Goal: Navigation & Orientation: Go to known website

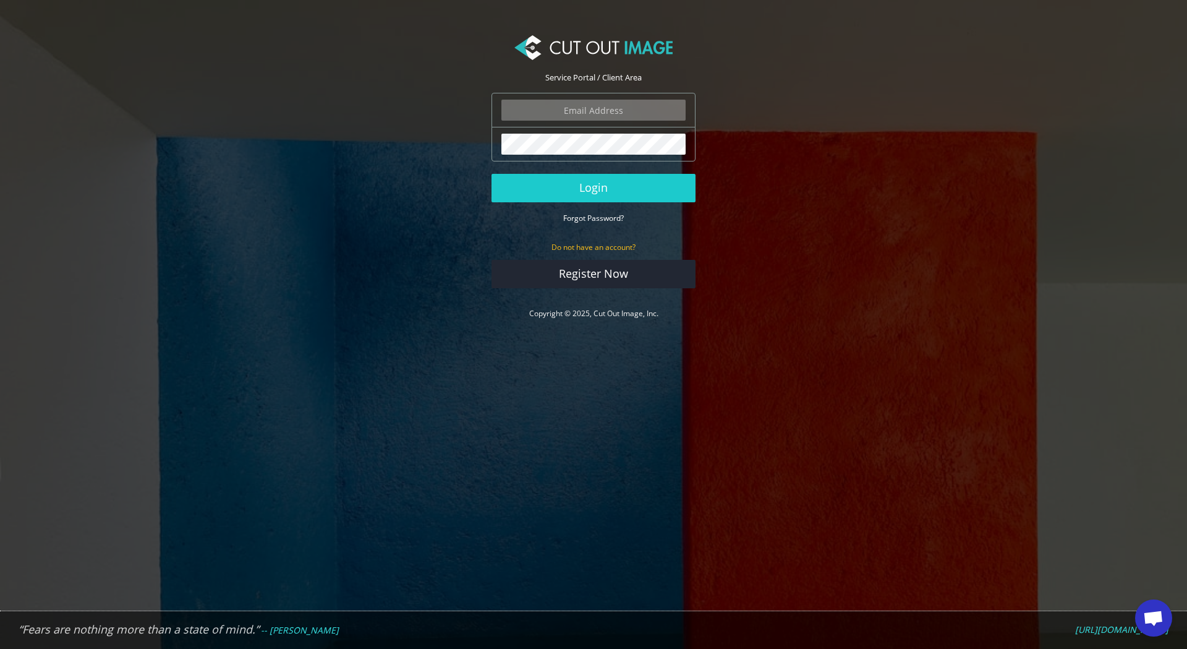
type input "[EMAIL_ADDRESS][DOMAIN_NAME]"
click at [616, 195] on button "Login" at bounding box center [594, 188] width 204 height 28
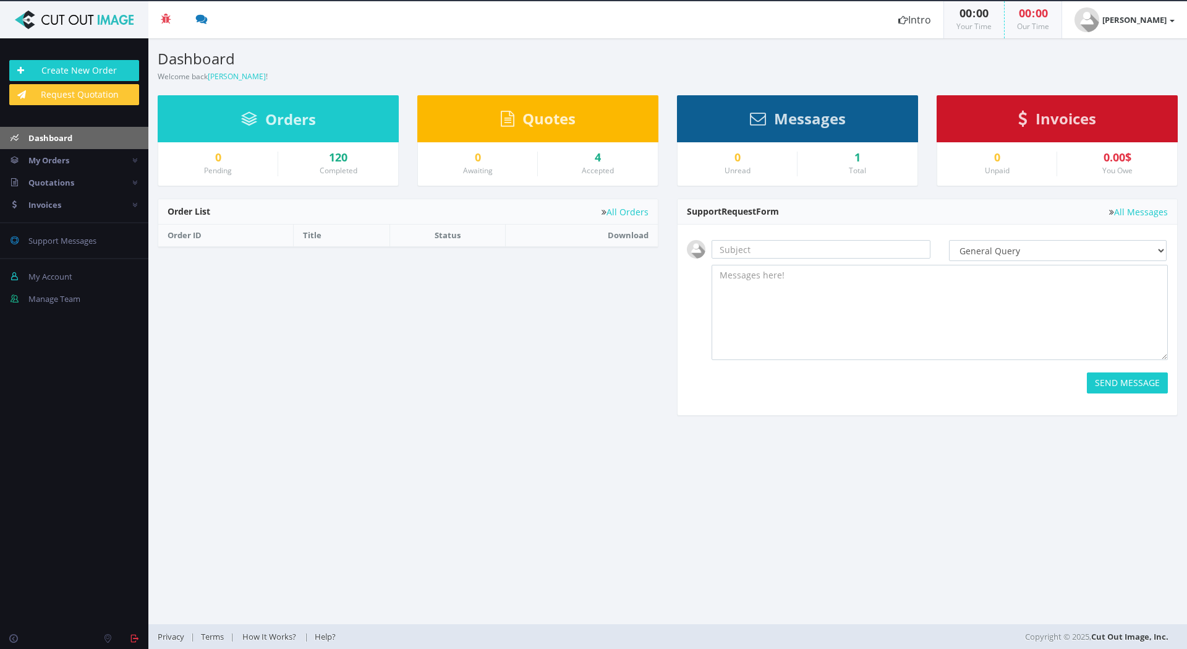
click at [1155, 625] on div "Copyright © 2025, Cut Out Image, Inc." at bounding box center [1008, 636] width 340 height 25
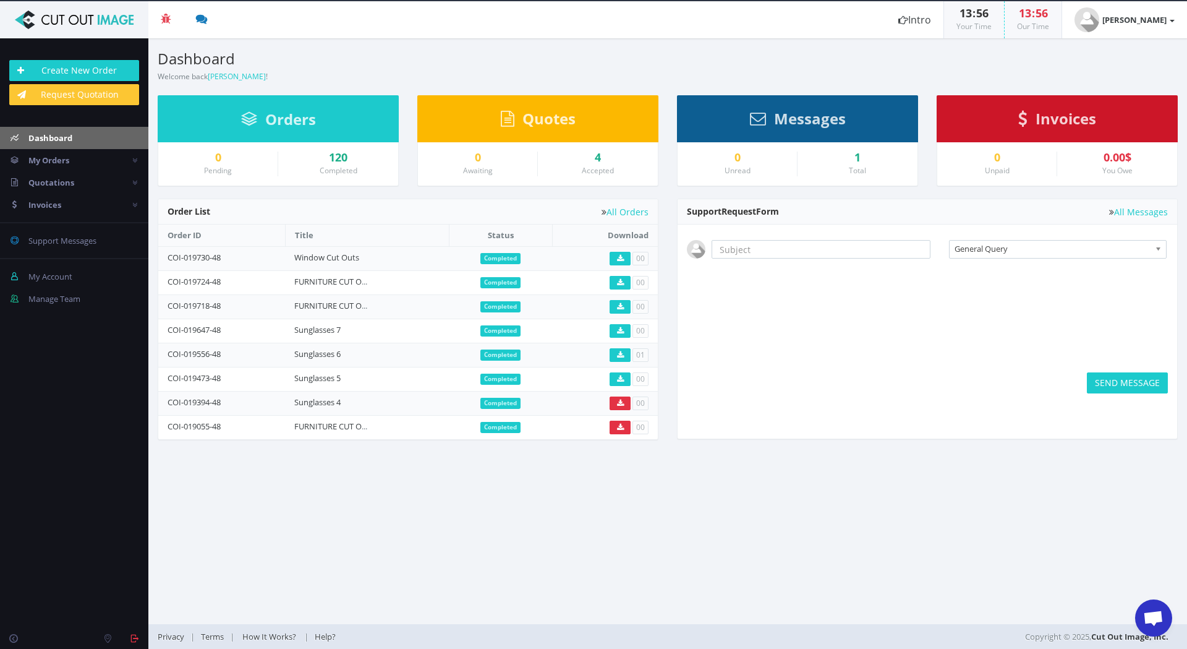
scroll to position [1645, 0]
click at [1148, 614] on span "Open chat" at bounding box center [1154, 618] width 20 height 17
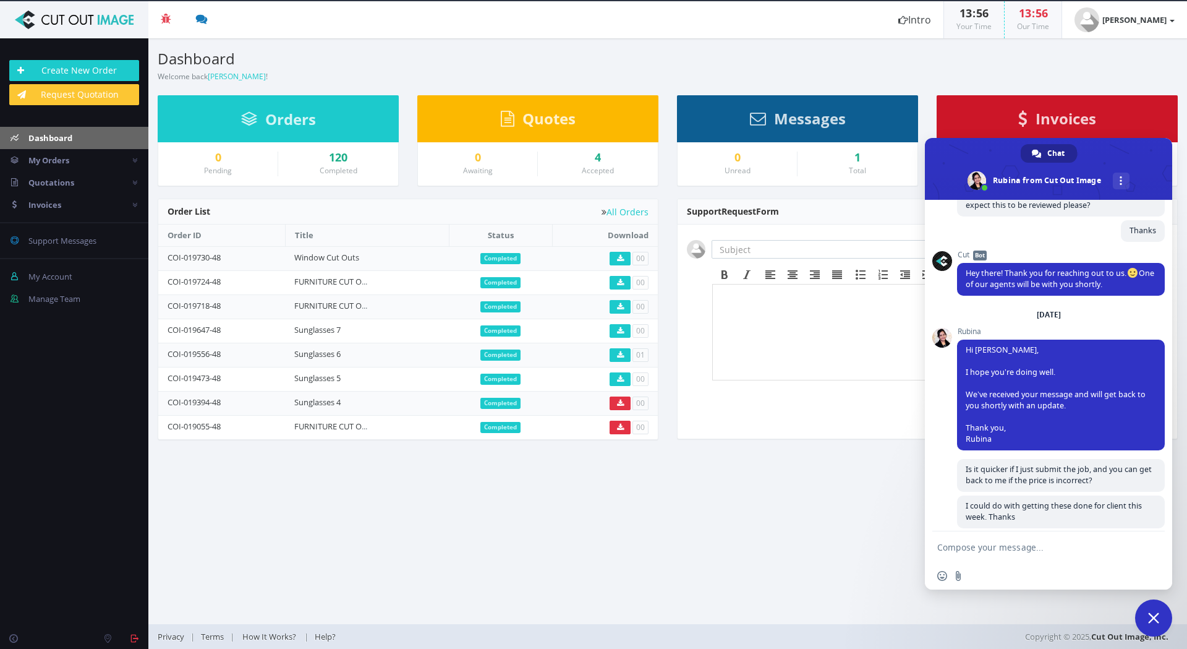
click at [1160, 624] on span "Close chat" at bounding box center [1154, 617] width 37 height 37
